Goal: Information Seeking & Learning: Learn about a topic

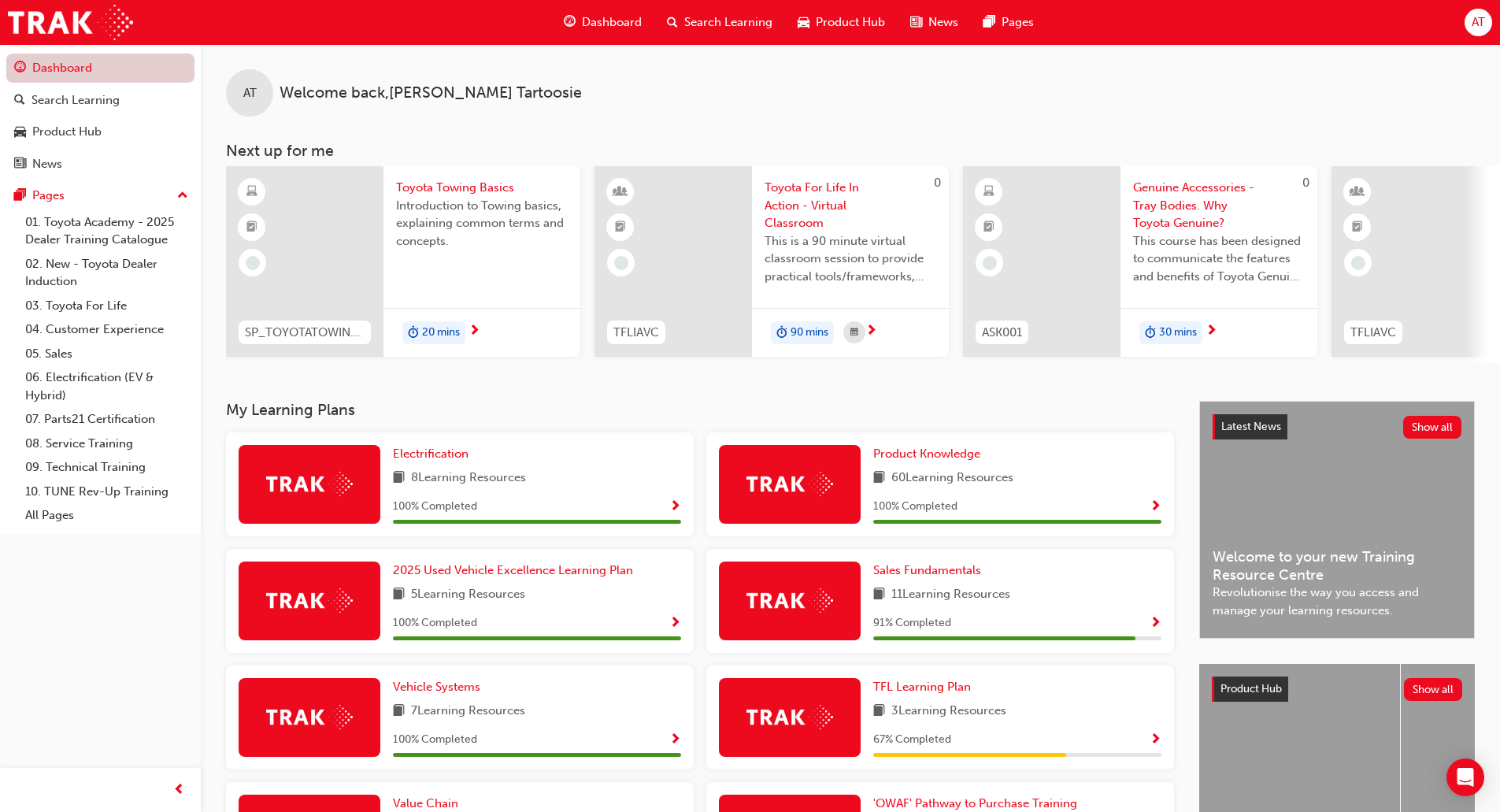
click at [120, 75] on link "Dashboard" at bounding box center [101, 68] width 189 height 29
click at [106, 98] on div "Search Learning" at bounding box center [76, 100] width 88 height 18
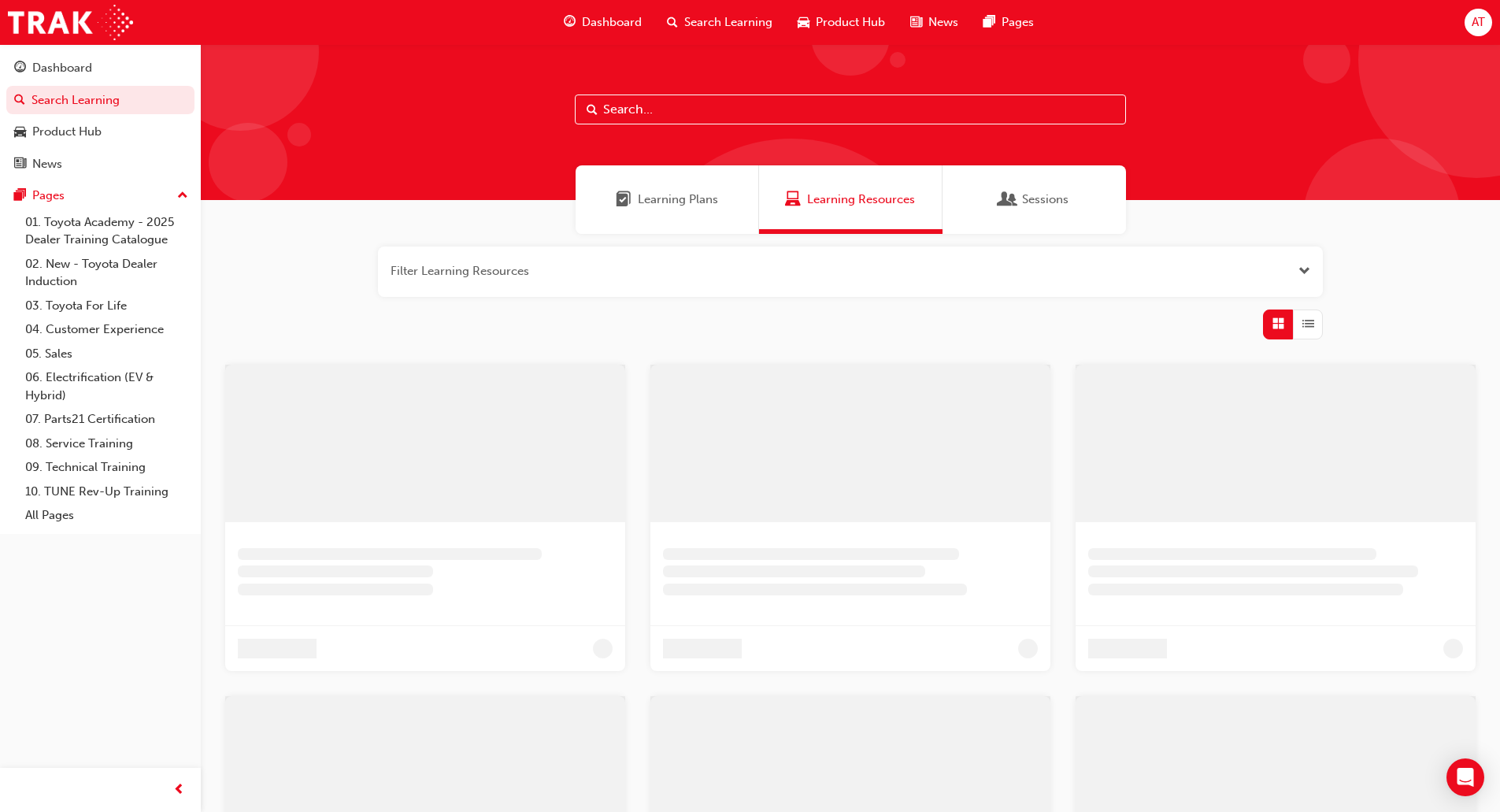
click at [687, 124] on div at bounding box center [850, 122] width 1299 height 156
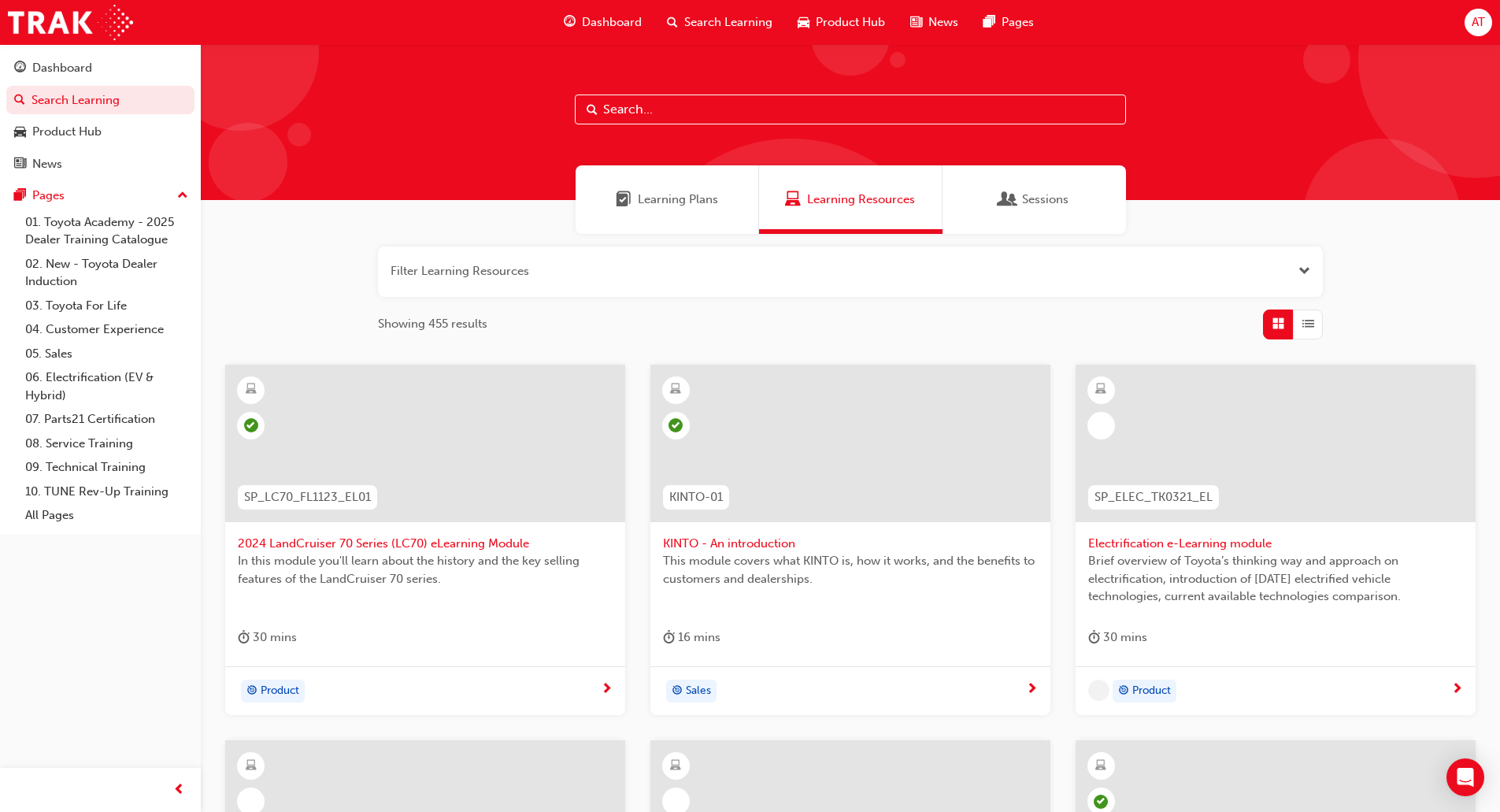
click at [688, 111] on input "text" at bounding box center [850, 109] width 551 height 30
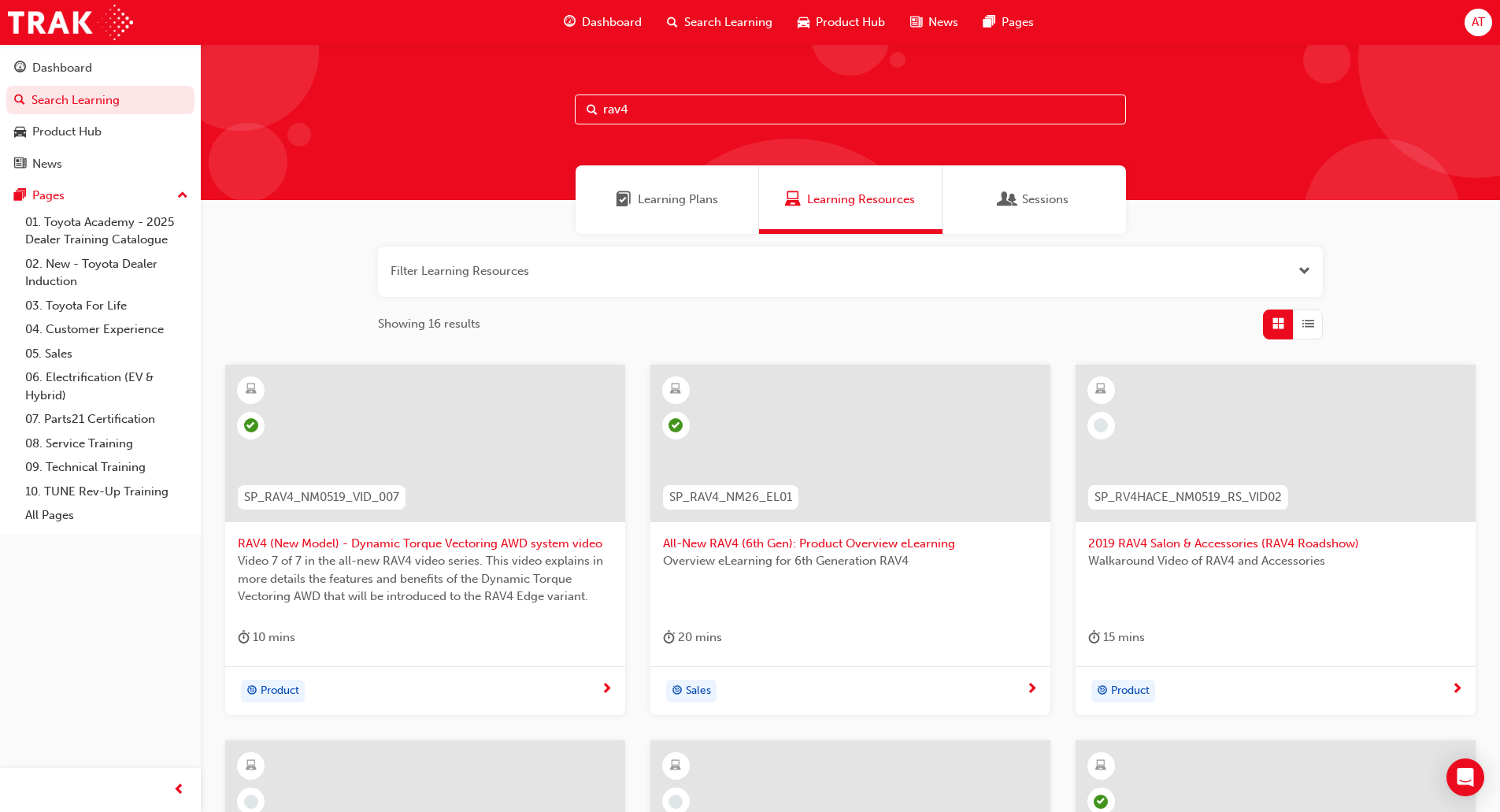
type input "rav4"
click at [854, 423] on div at bounding box center [850, 443] width 400 height 158
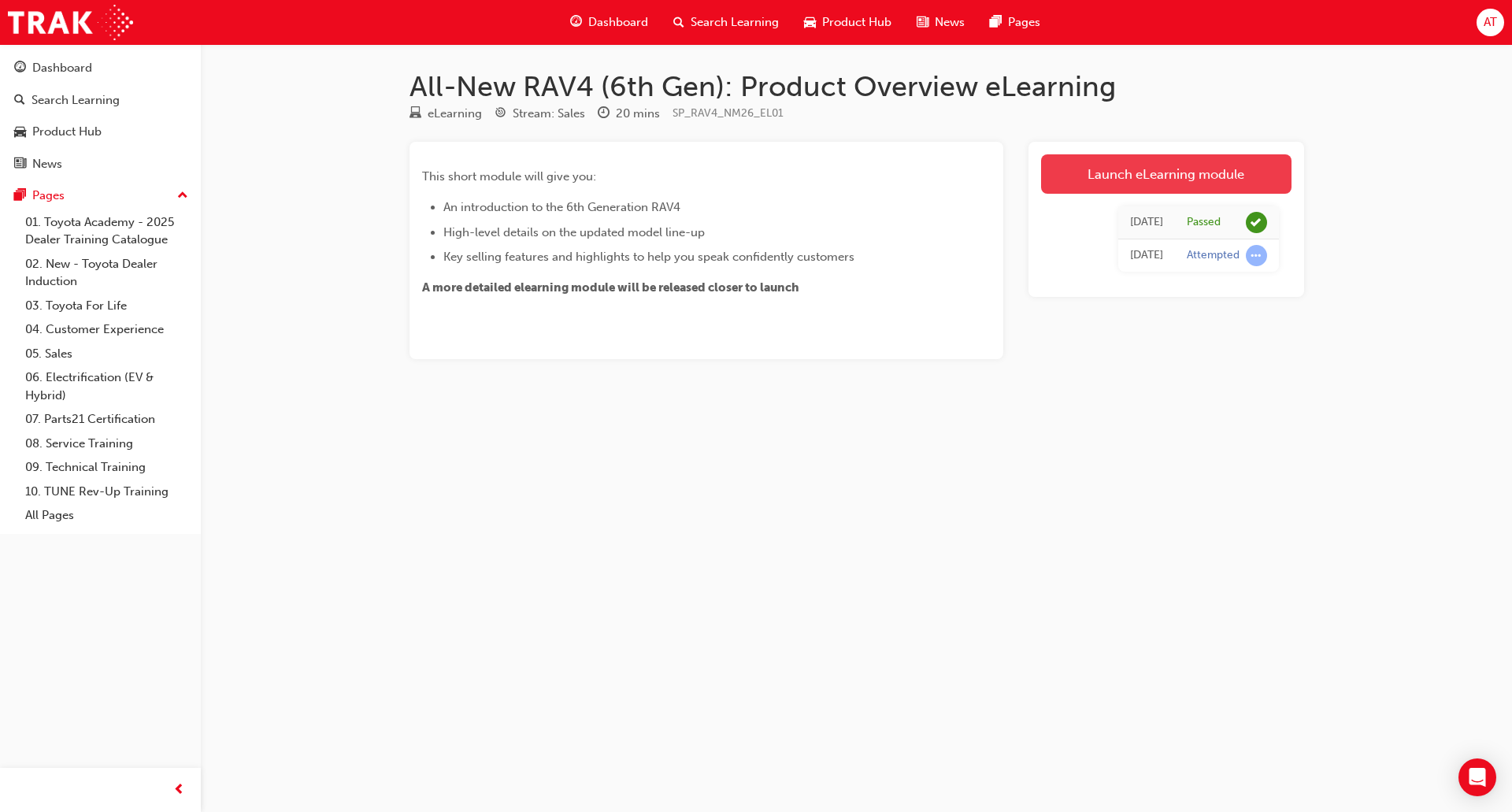
click at [1182, 185] on link "Launch eLearning module" at bounding box center [1167, 174] width 250 height 39
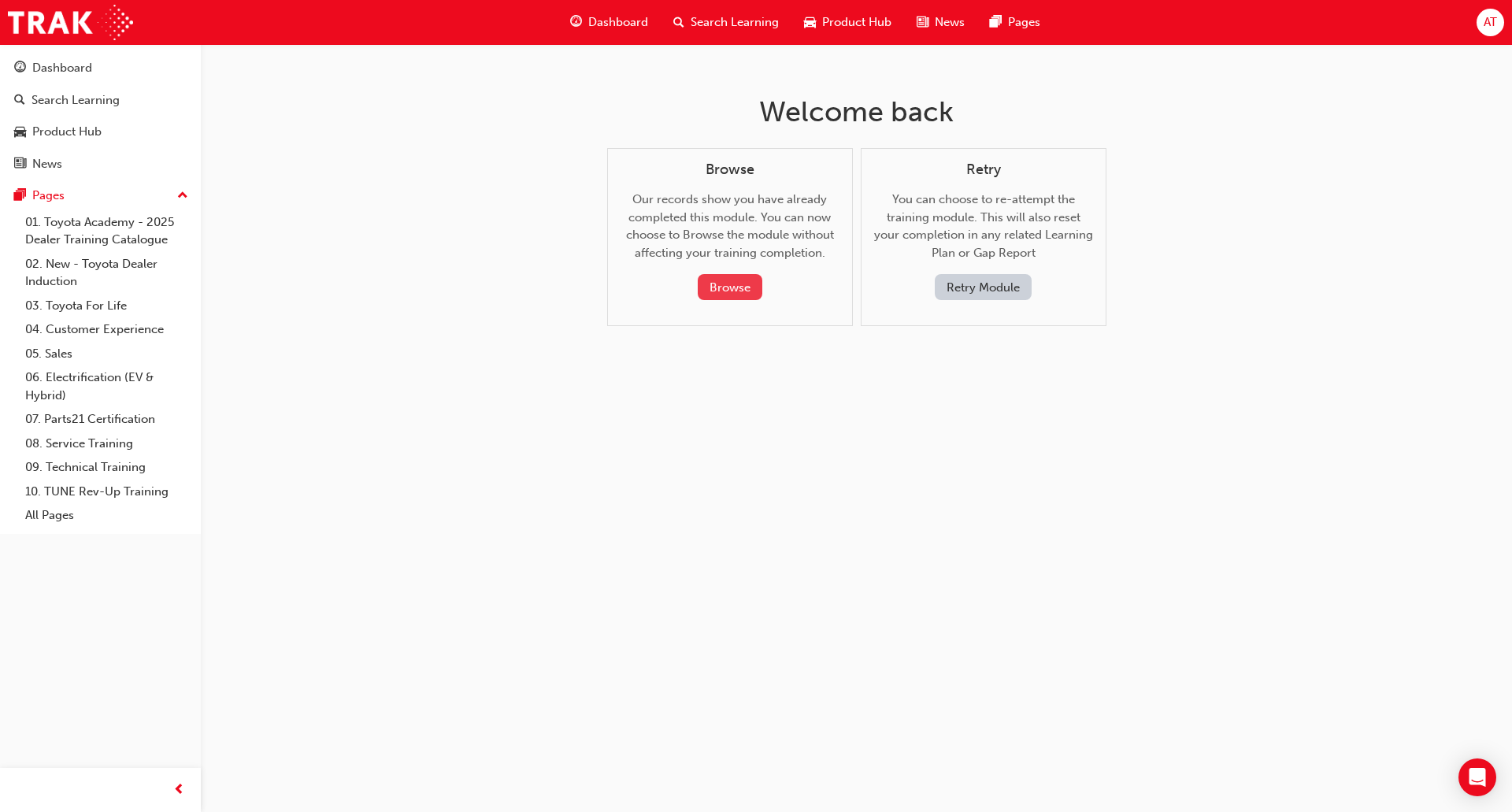
click at [736, 294] on button "Browse" at bounding box center [729, 287] width 64 height 26
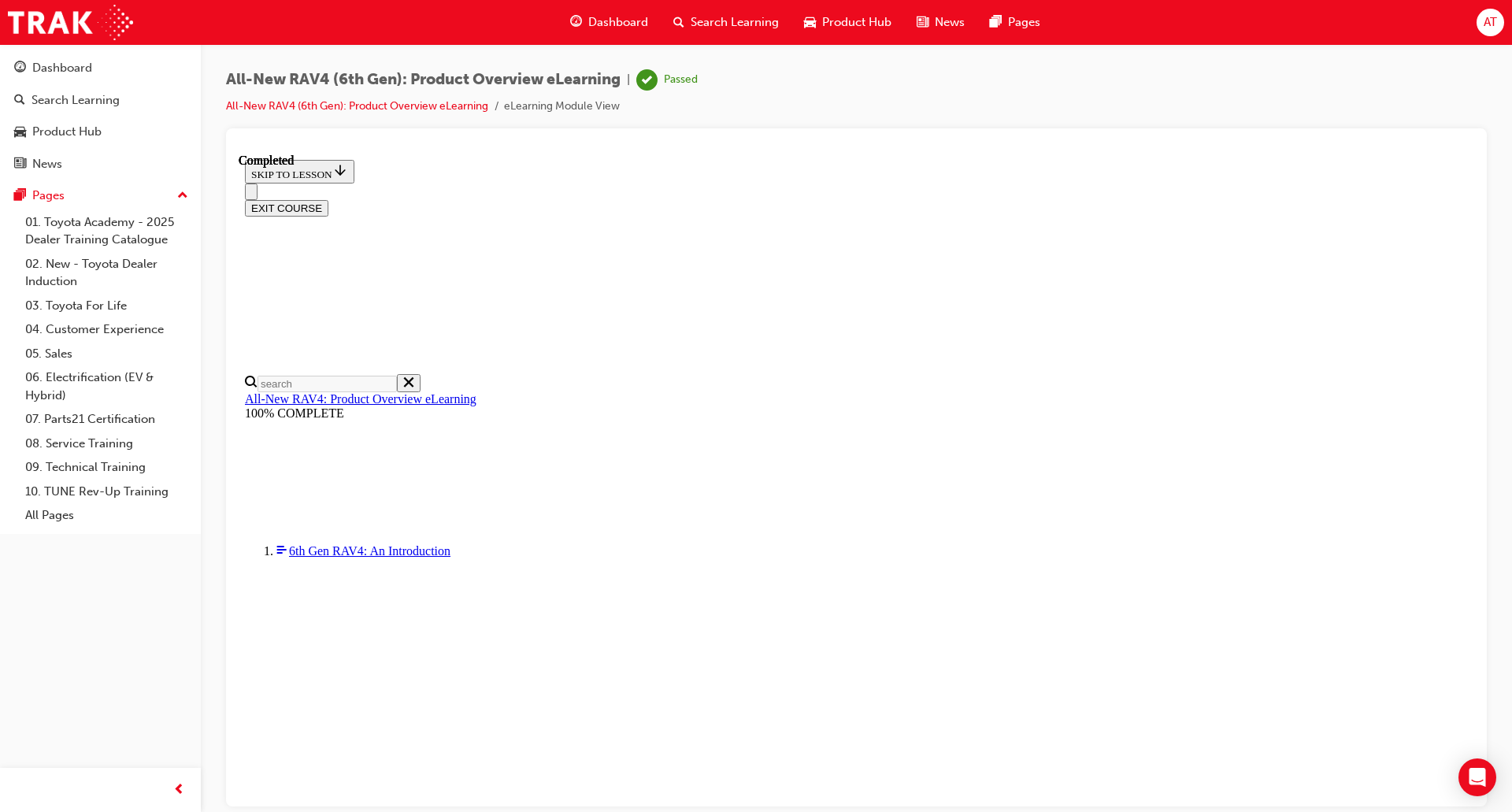
scroll to position [55, 0]
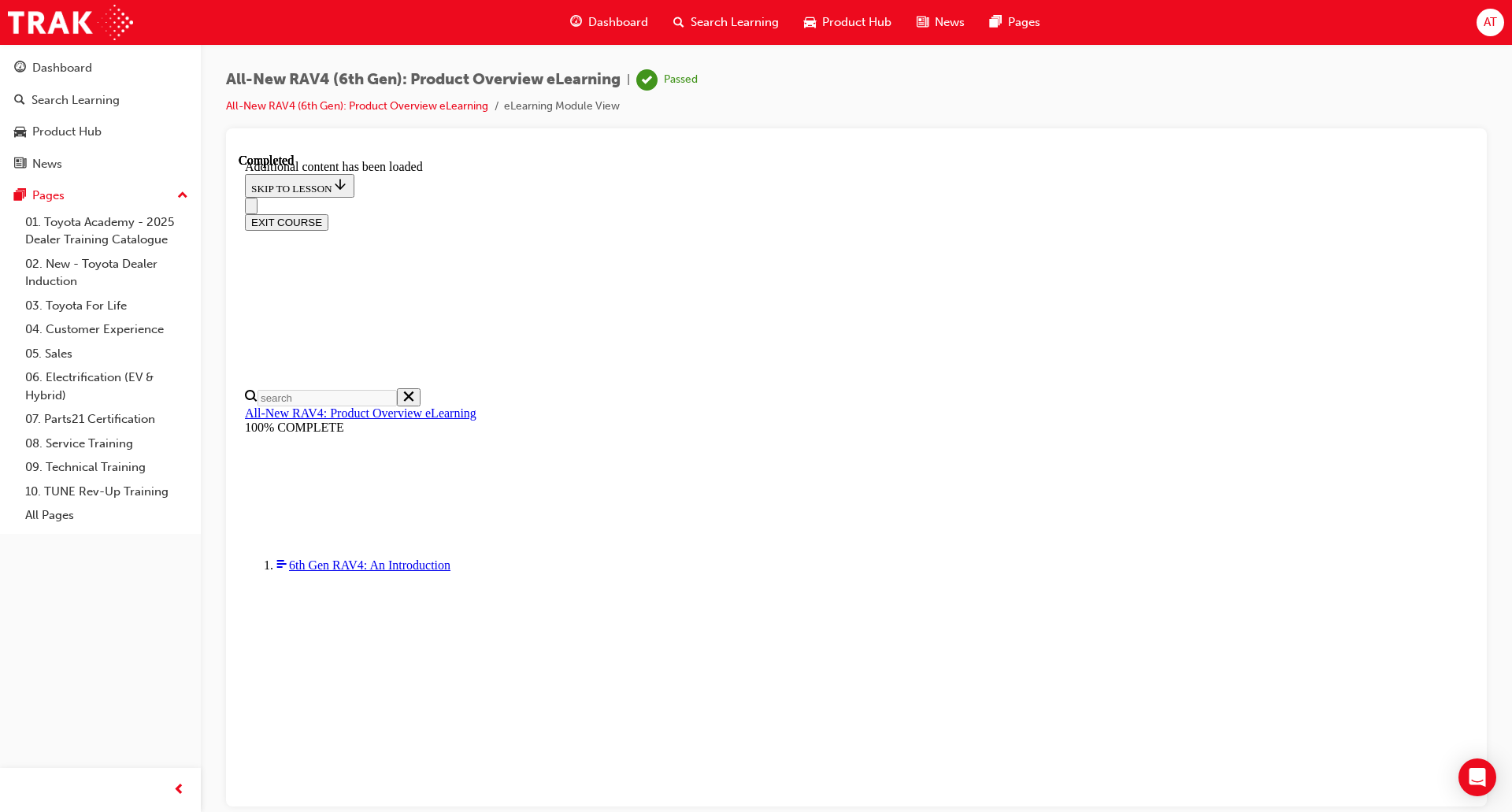
scroll to position [2189, 0]
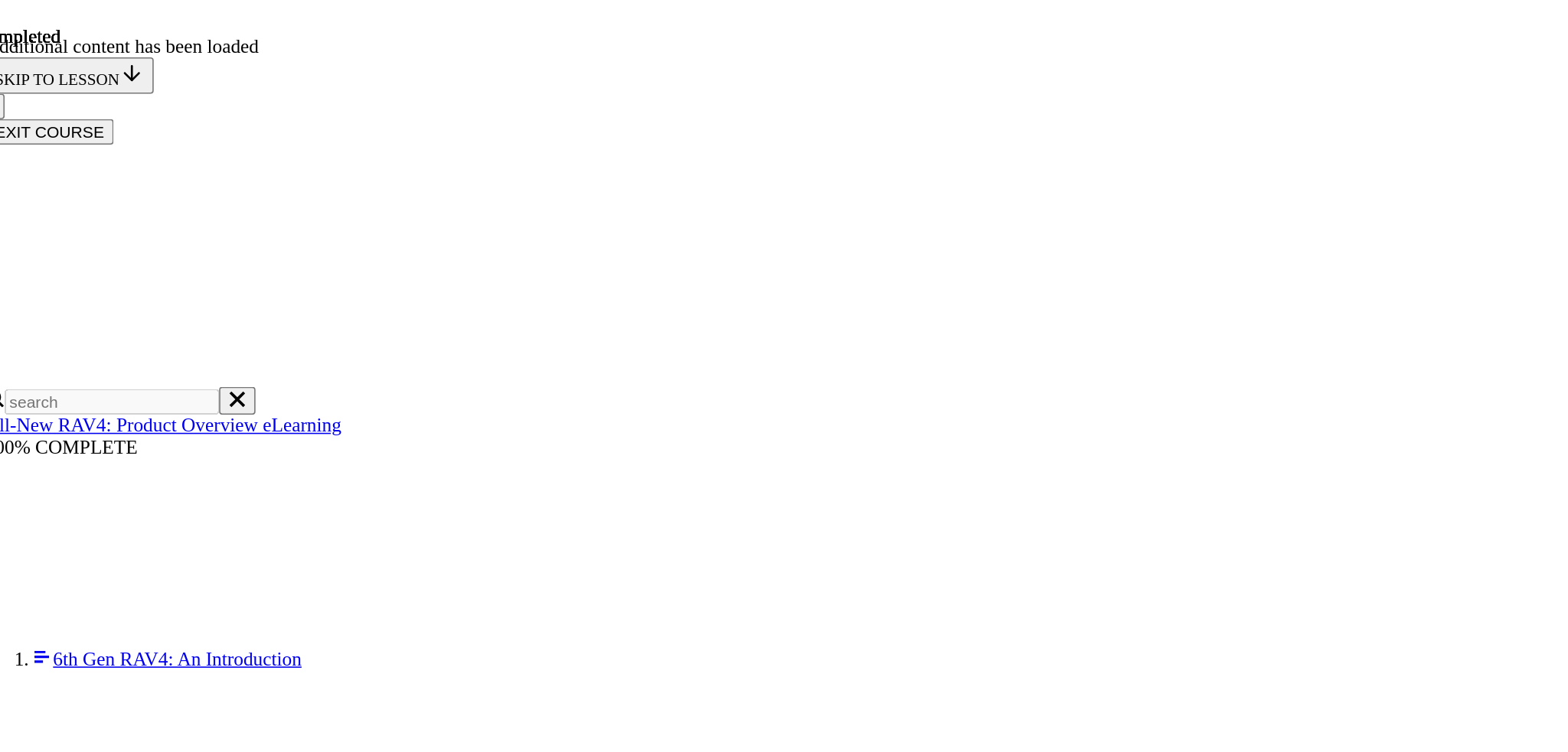
scroll to position [513, 0]
